Goal: Information Seeking & Learning: Compare options

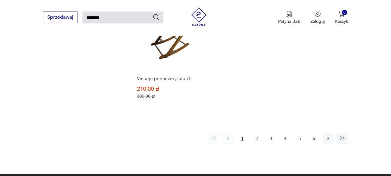
scroll to position [763, 0]
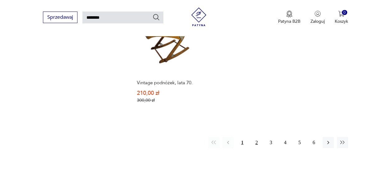
click at [257, 137] on button "2" at bounding box center [256, 142] width 11 height 11
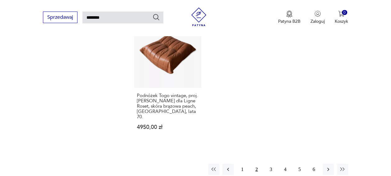
scroll to position [790, 0]
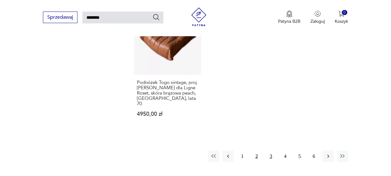
click at [273, 150] on button "3" at bounding box center [271, 155] width 11 height 11
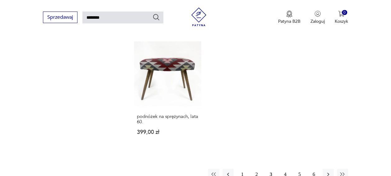
scroll to position [774, 0]
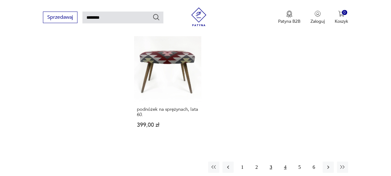
click at [290, 161] on button "4" at bounding box center [285, 166] width 11 height 11
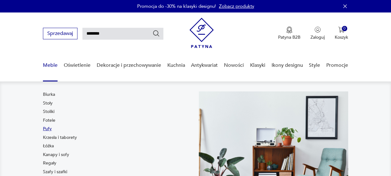
click at [49, 129] on link "Pufy" at bounding box center [47, 128] width 9 height 6
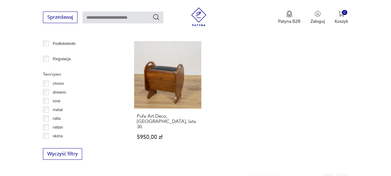
scroll to position [883, 0]
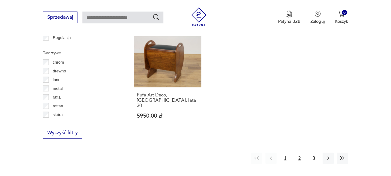
click at [298, 152] on button "2" at bounding box center [299, 157] width 11 height 11
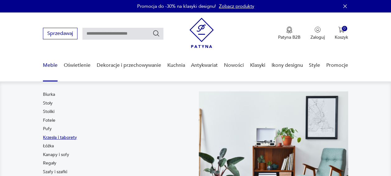
click at [54, 138] on link "Krzesła i taborety" at bounding box center [60, 137] width 34 height 6
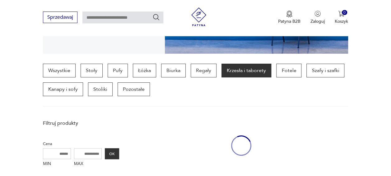
scroll to position [165, 0]
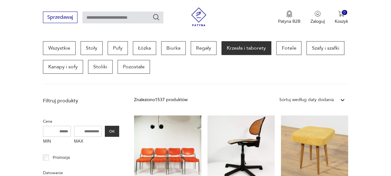
click at [117, 21] on input "text" at bounding box center [122, 18] width 81 height 12
type input "*****"
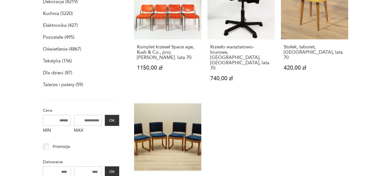
scroll to position [22, 0]
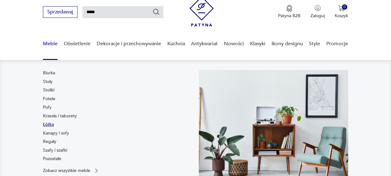
scroll to position [31, 0]
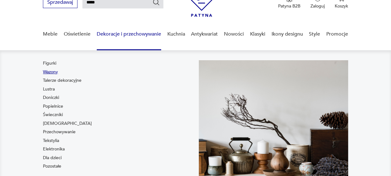
click at [54, 72] on link "Wazony" at bounding box center [50, 72] width 15 height 6
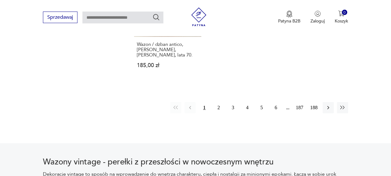
scroll to position [946, 0]
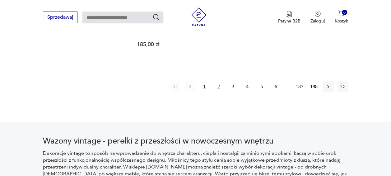
click at [218, 81] on button "2" at bounding box center [218, 86] width 11 height 11
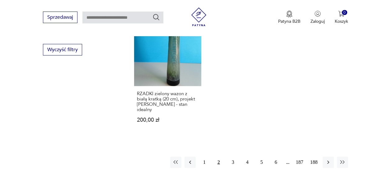
scroll to position [943, 0]
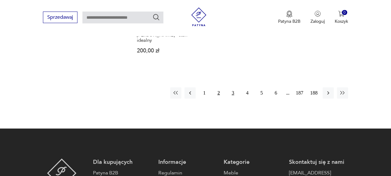
click at [233, 87] on button "3" at bounding box center [233, 92] width 11 height 11
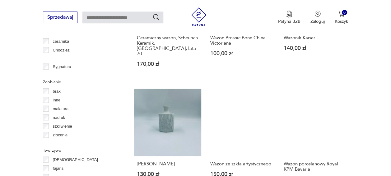
scroll to position [850, 0]
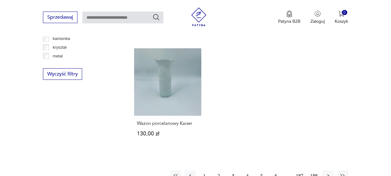
click at [249, 170] on button "4" at bounding box center [247, 175] width 11 height 11
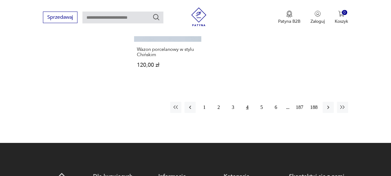
scroll to position [974, 0]
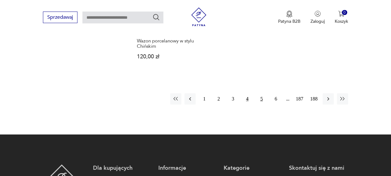
click at [263, 93] on button "5" at bounding box center [261, 98] width 11 height 11
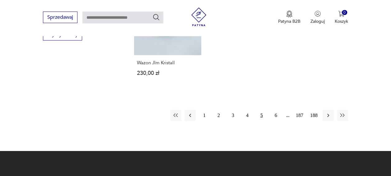
scroll to position [912, 0]
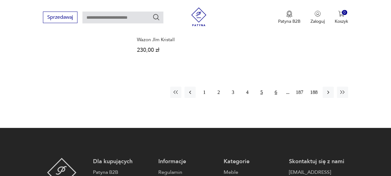
click at [278, 89] on button "6" at bounding box center [276, 92] width 11 height 11
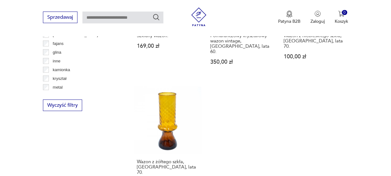
scroll to position [943, 0]
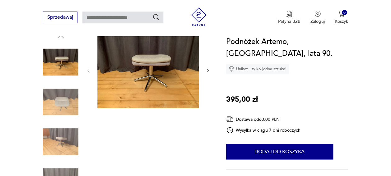
scroll to position [73, 0]
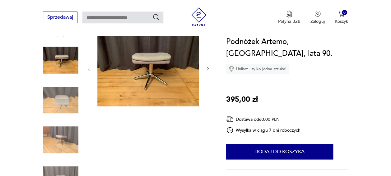
click at [67, 101] on img at bounding box center [60, 99] width 35 height 35
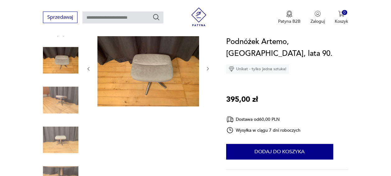
click at [61, 129] on img at bounding box center [60, 139] width 35 height 35
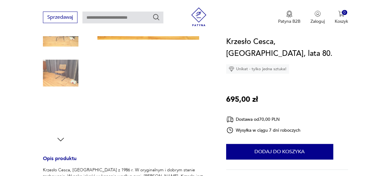
scroll to position [113, 0]
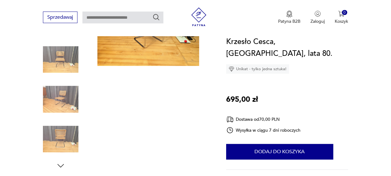
click at [61, 57] on img at bounding box center [60, 59] width 35 height 35
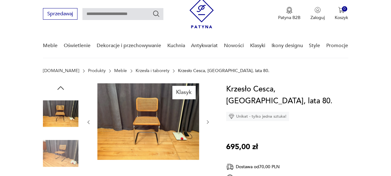
scroll to position [13, 0]
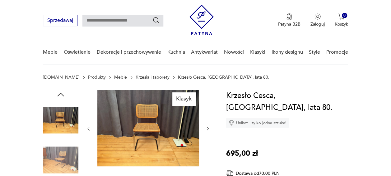
click at [156, 131] on img at bounding box center [148, 128] width 102 height 76
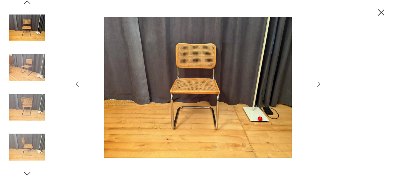
click at [320, 83] on icon "button" at bounding box center [318, 83] width 7 height 7
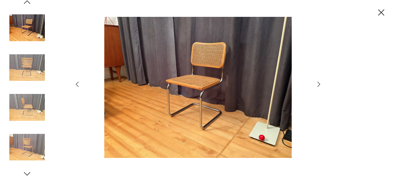
click at [320, 83] on icon "button" at bounding box center [318, 83] width 7 height 7
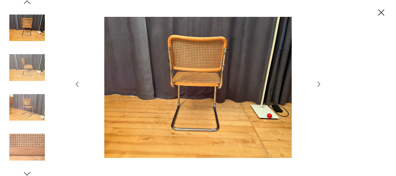
click at [320, 83] on icon "button" at bounding box center [318, 83] width 7 height 7
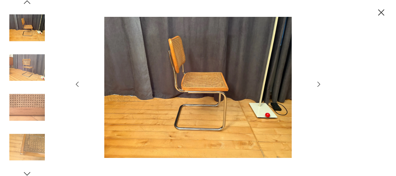
click at [320, 83] on icon "button" at bounding box center [318, 83] width 7 height 7
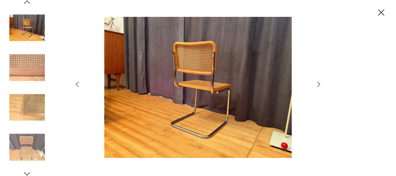
click at [320, 83] on icon "button" at bounding box center [318, 83] width 7 height 7
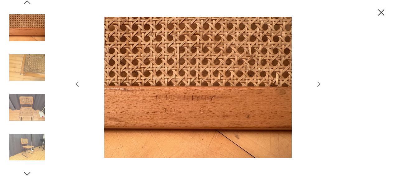
click at [320, 83] on icon "button" at bounding box center [318, 83] width 7 height 7
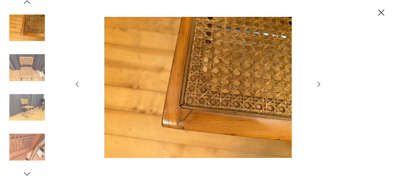
click at [320, 83] on icon "button" at bounding box center [318, 83] width 7 height 7
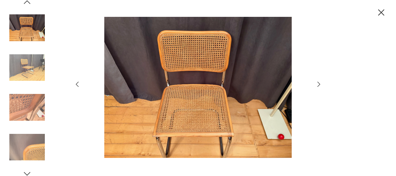
click at [320, 83] on icon "button" at bounding box center [318, 83] width 7 height 7
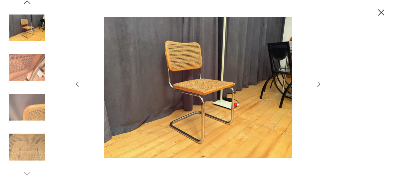
click at [320, 83] on icon "button" at bounding box center [318, 83] width 7 height 7
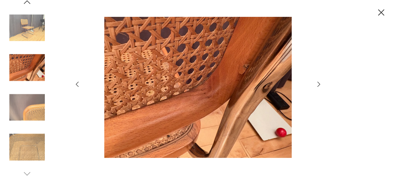
click at [320, 83] on icon "button" at bounding box center [318, 83] width 7 height 7
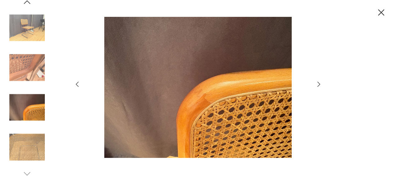
click at [320, 83] on icon "button" at bounding box center [318, 83] width 7 height 7
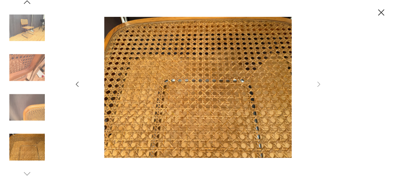
click at [78, 82] on icon "button" at bounding box center [76, 83] width 7 height 7
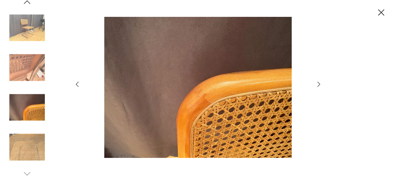
click at [78, 82] on icon "button" at bounding box center [76, 83] width 7 height 7
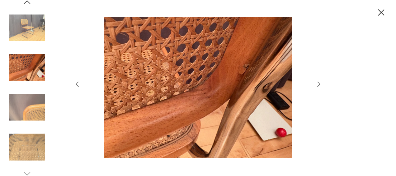
click at [78, 82] on icon "button" at bounding box center [76, 83] width 7 height 7
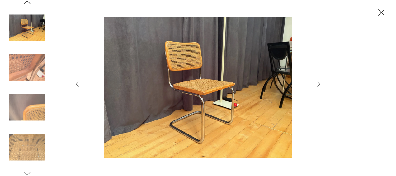
click at [380, 13] on icon "button" at bounding box center [381, 12] width 6 height 6
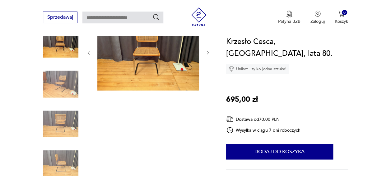
scroll to position [76, 0]
